Goal: Obtain resource: Download file/media

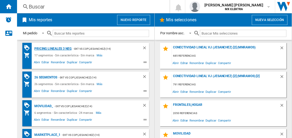
click at [53, 48] on div "Pricing lineales 3 neg" at bounding box center [52, 48] width 39 height 7
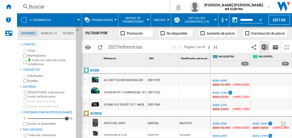
click at [265, 47] on img "Descargar en Excel" at bounding box center [264, 47] width 6 height 6
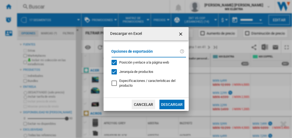
click at [172, 104] on button "Descargar" at bounding box center [171, 105] width 25 height 10
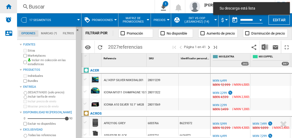
click at [9, 6] on ng-md-icon "Inicio" at bounding box center [8, 6] width 6 height 6
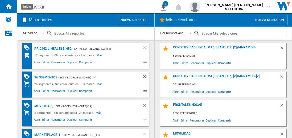
click at [46, 77] on div "26 segmentos" at bounding box center [45, 77] width 24 height 7
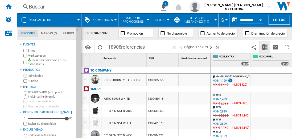
click at [265, 47] on img "Descargar en Excel" at bounding box center [264, 47] width 6 height 6
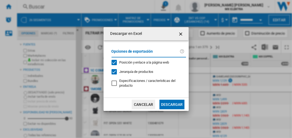
click at [172, 104] on button "Descargar" at bounding box center [171, 105] width 25 height 10
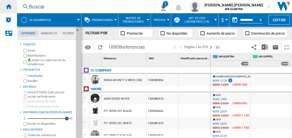
click at [9, 6] on ng-md-icon "Inicio" at bounding box center [8, 6] width 6 height 6
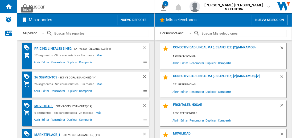
click at [43, 106] on div "MOVILIDAD_" at bounding box center [43, 106] width 20 height 7
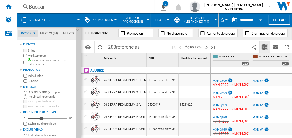
click at [265, 47] on img "Descargar en Excel" at bounding box center [264, 47] width 6 height 6
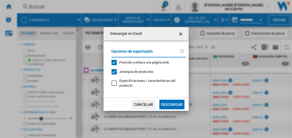
click at [172, 104] on button "Descargar" at bounding box center [171, 105] width 25 height 10
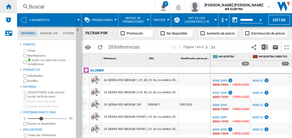
click at [9, 6] on ng-md-icon "Inicio" at bounding box center [8, 6] width 6 height 6
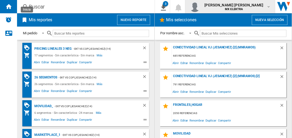
click at [239, 7] on span "[PERSON_NAME] [PERSON_NAME]" at bounding box center [233, 4] width 59 height 5
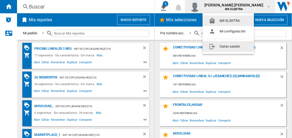
click at [228, 46] on button "Cerrar sesión" at bounding box center [227, 46] width 51 height 11
